Goal: Check status: Check status

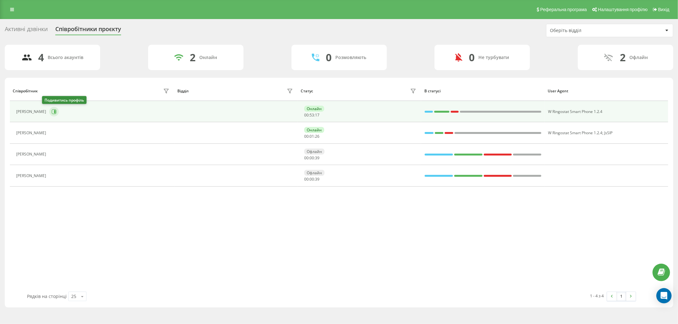
click at [51, 110] on icon at bounding box center [53, 111] width 5 height 5
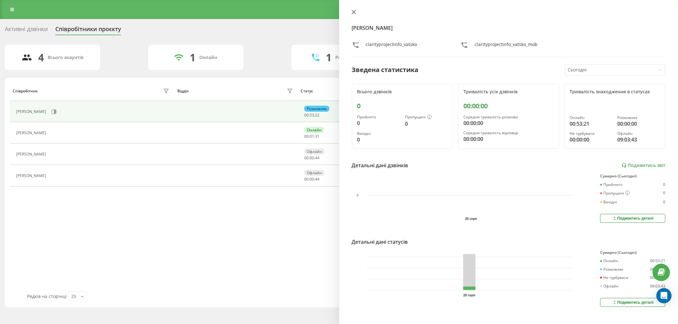
click at [354, 10] on icon at bounding box center [353, 12] width 4 height 4
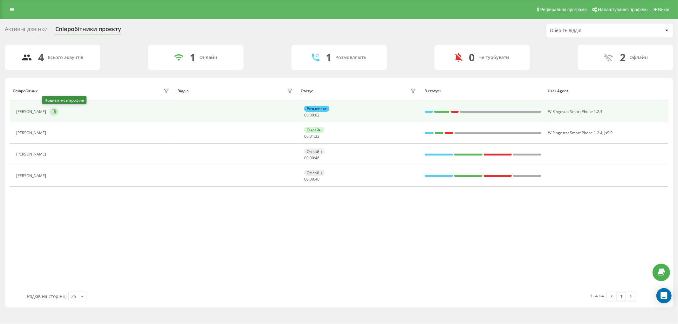
click at [54, 112] on icon at bounding box center [55, 111] width 2 height 3
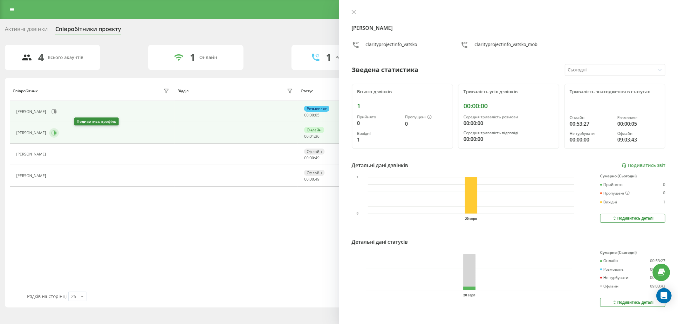
click at [56, 133] on icon at bounding box center [55, 133] width 2 height 3
